Goal: Task Accomplishment & Management: Manage account settings

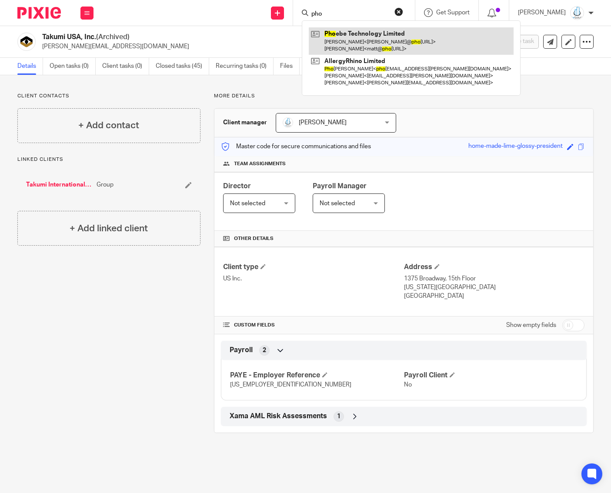
type input "pho"
click at [346, 45] on link at bounding box center [411, 40] width 205 height 27
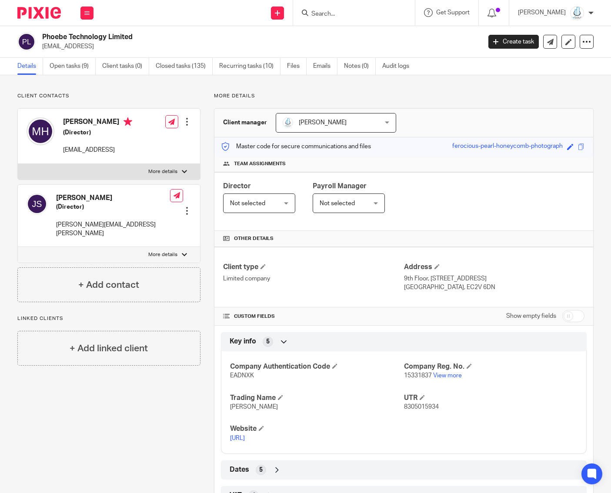
click at [270, 61] on link "Recurring tasks (10)" at bounding box center [249, 66] width 61 height 17
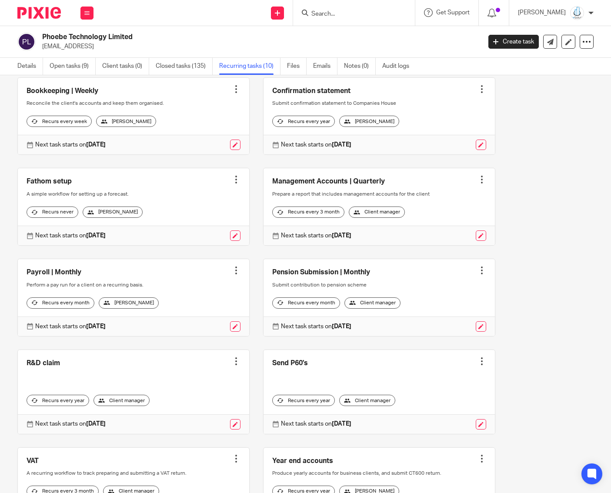
scroll to position [46, 0]
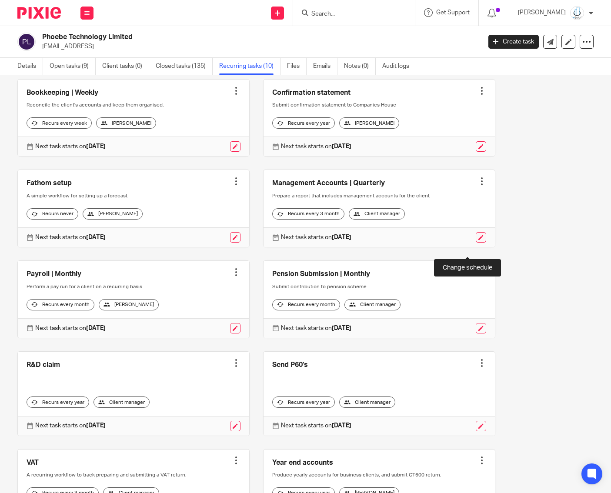
click at [476, 243] on link at bounding box center [481, 237] width 10 height 10
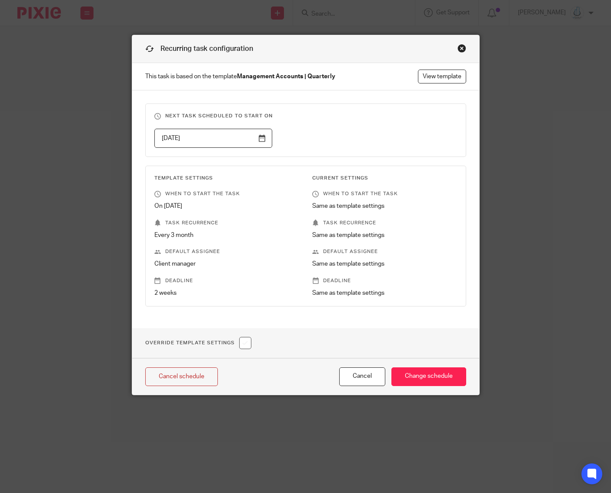
click at [457, 45] on div "Close this dialog window" at bounding box center [461, 48] width 9 height 9
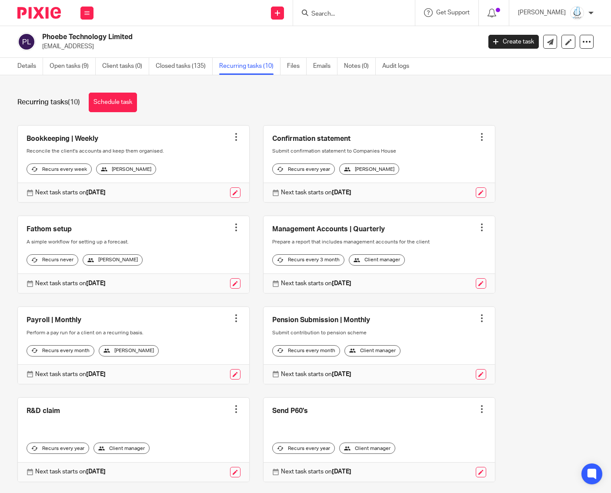
click at [477, 232] on div at bounding box center [481, 227] width 9 height 9
click at [427, 290] on span "Cancel schedule" at bounding box center [437, 289] width 46 height 6
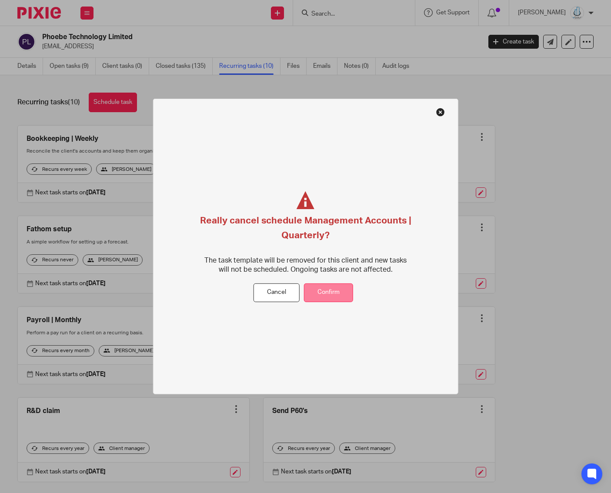
click at [326, 286] on button "Confirm" at bounding box center [328, 293] width 49 height 19
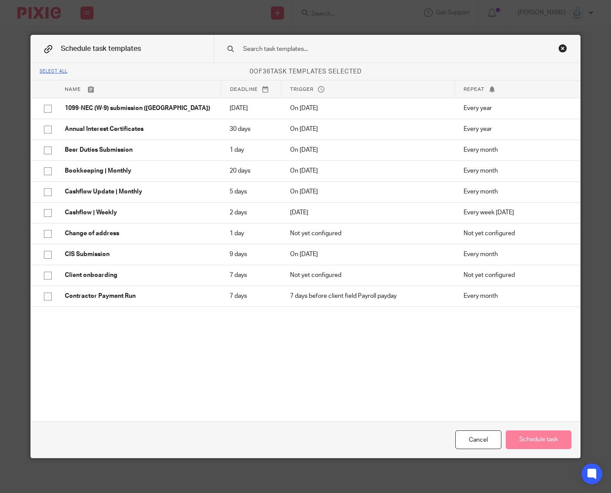
click at [274, 48] on input "text" at bounding box center [383, 49] width 283 height 10
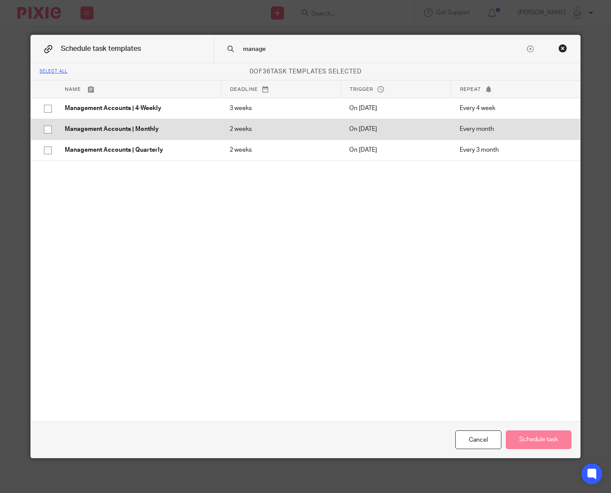
type input "manage"
click at [40, 132] on input "checkbox" at bounding box center [48, 129] width 17 height 17
checkbox input "true"
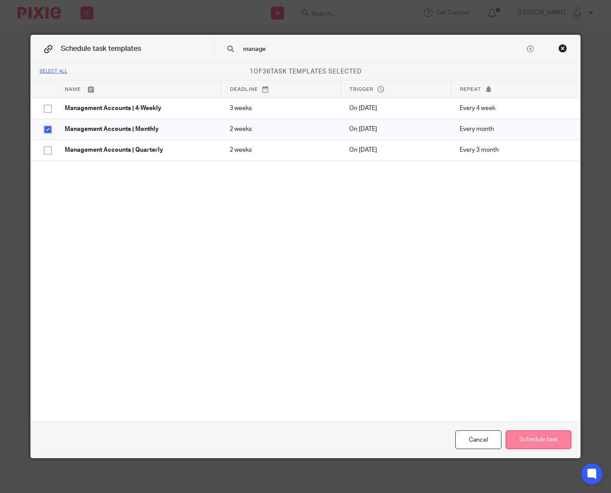
click at [531, 447] on button "Schedule task" at bounding box center [539, 439] width 66 height 19
